Goal: Transaction & Acquisition: Purchase product/service

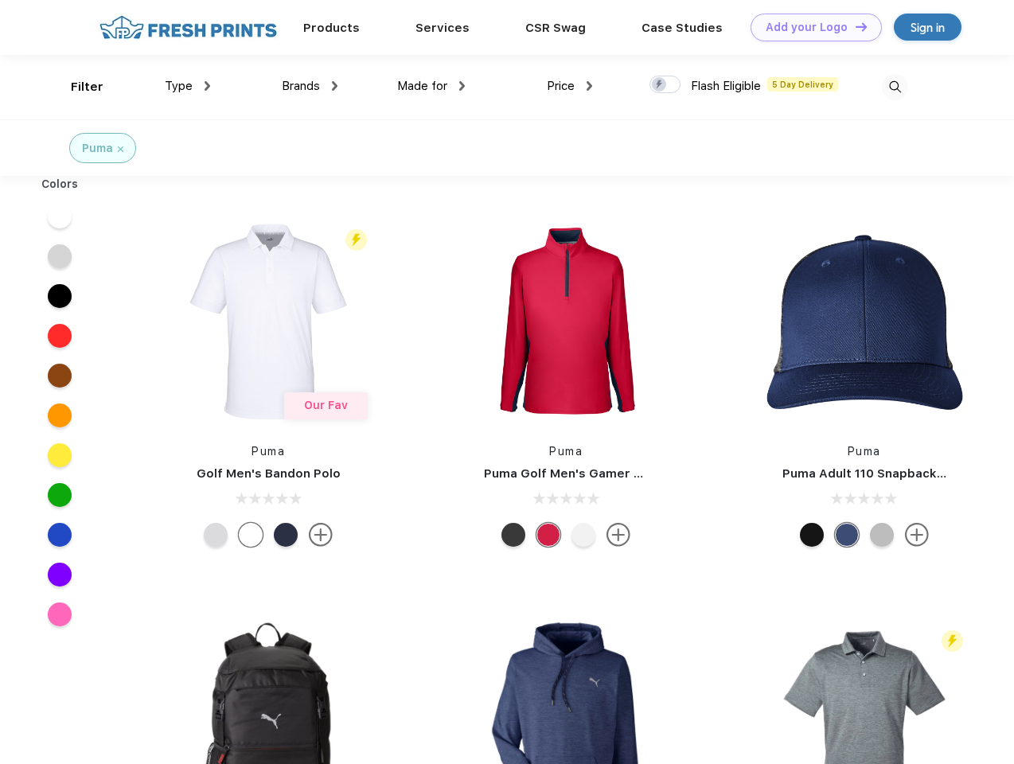
click at [810, 27] on link "Add your Logo Design Tool" at bounding box center [815, 28] width 131 height 28
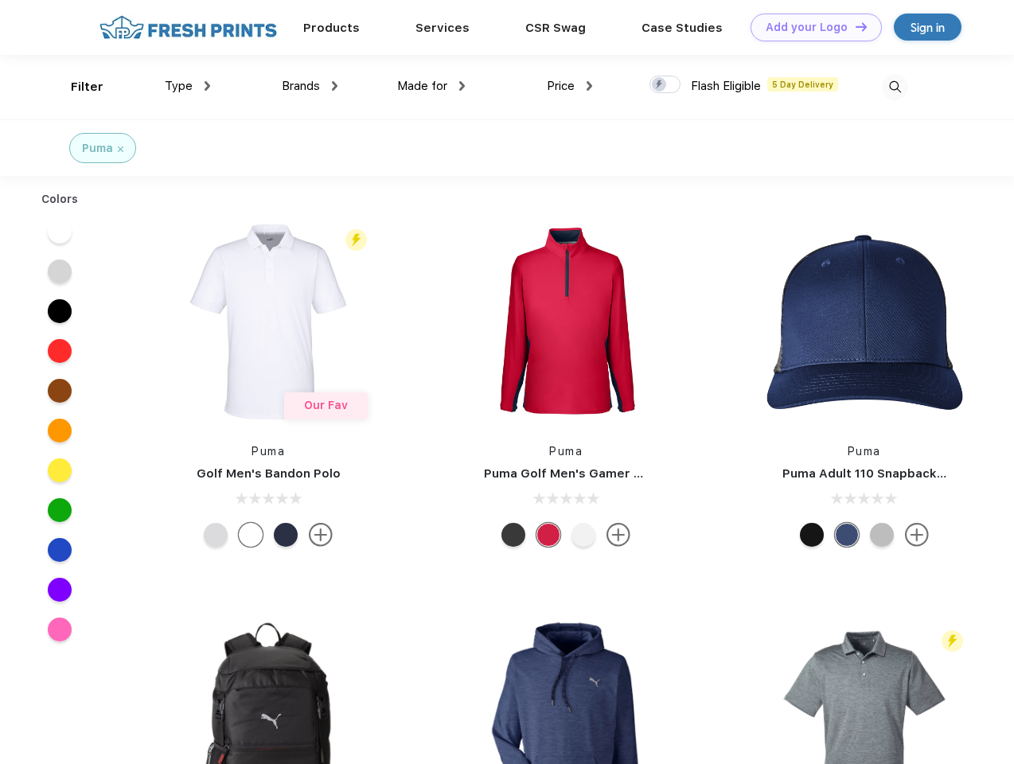
click at [0, 0] on div "Design Tool" at bounding box center [0, 0] width 0 height 0
click at [854, 26] on link "Add your Logo Design Tool" at bounding box center [815, 28] width 131 height 28
click at [76, 87] on div "Filter" at bounding box center [87, 87] width 33 height 18
click at [188, 86] on span "Type" at bounding box center [179, 86] width 28 height 14
click at [310, 86] on span "Brands" at bounding box center [301, 86] width 38 height 14
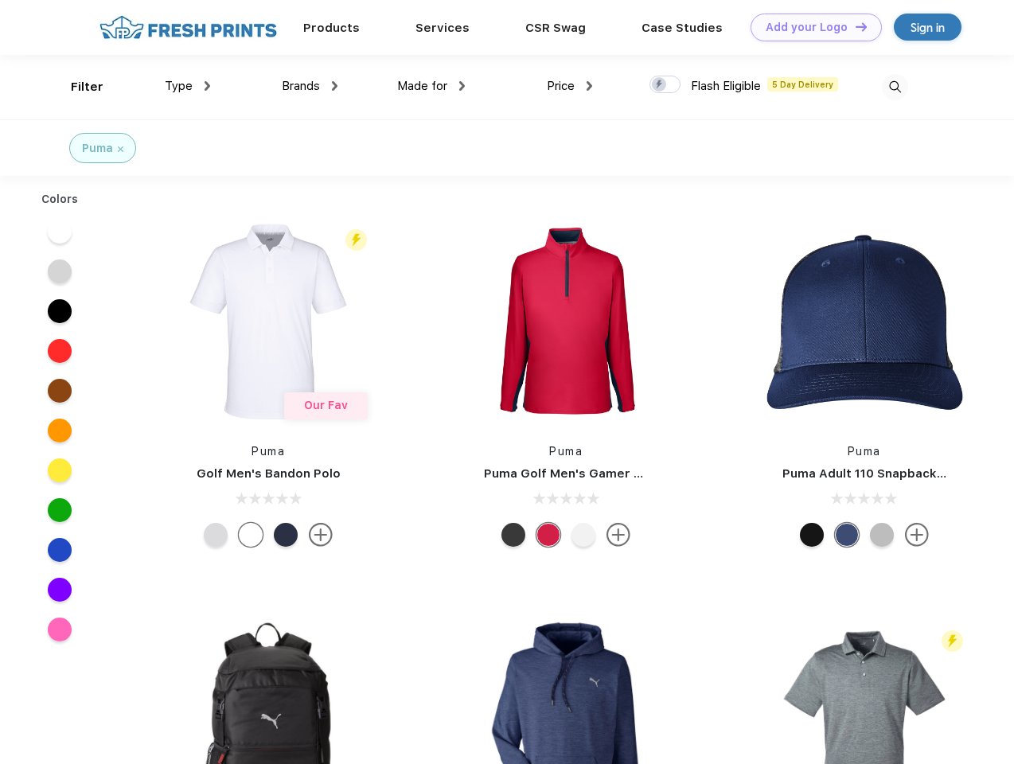
click at [431, 86] on span "Made for" at bounding box center [422, 86] width 50 height 14
click at [570, 86] on span "Price" at bounding box center [561, 86] width 28 height 14
click at [665, 85] on div at bounding box center [664, 85] width 31 height 18
click at [660, 85] on input "checkbox" at bounding box center [654, 80] width 10 height 10
click at [894, 87] on img at bounding box center [895, 87] width 26 height 26
